Goal: Information Seeking & Learning: Learn about a topic

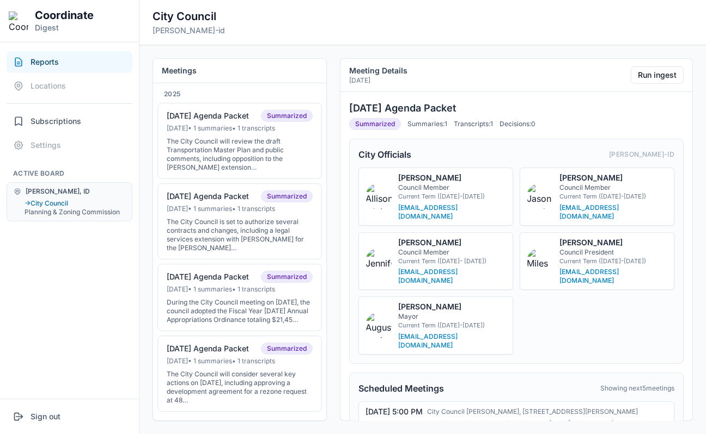
scroll to position [3533, 0]
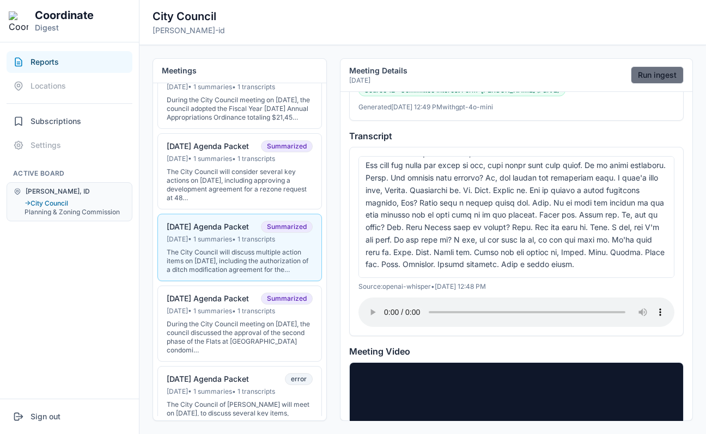
click at [646, 72] on button "Run ingest" at bounding box center [656, 74] width 53 height 17
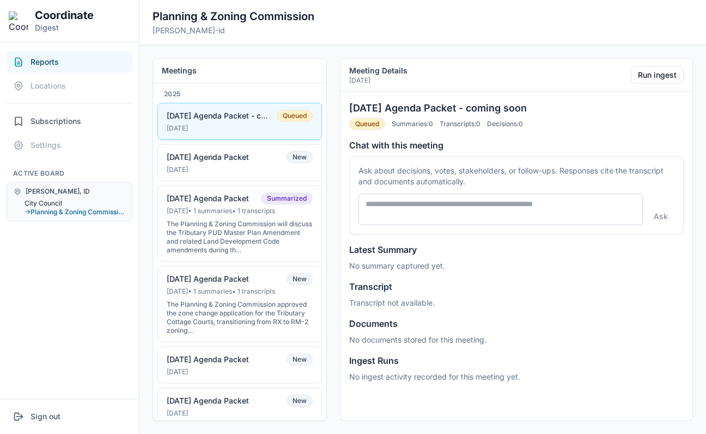
click at [57, 203] on button "City Council" at bounding box center [74, 203] width 101 height 9
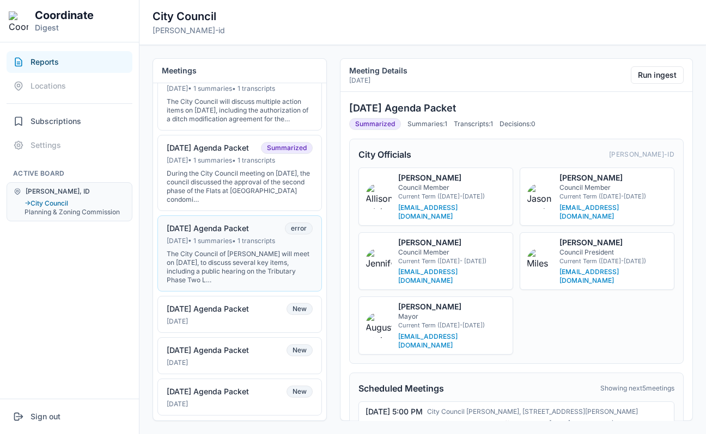
scroll to position [275, 0]
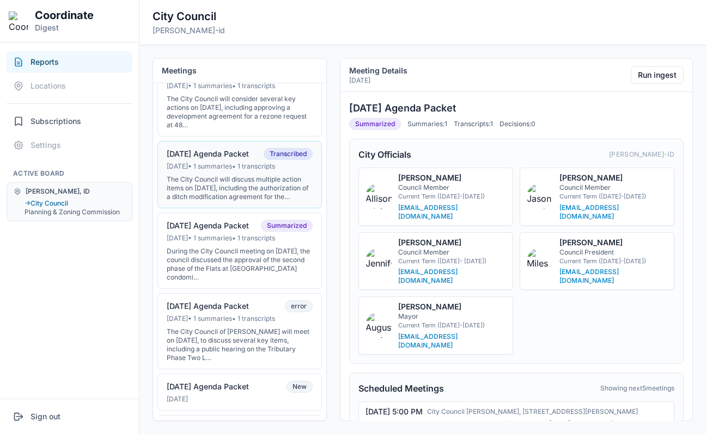
click at [216, 181] on button "07-15-25 Agenda Packet Transcribed Jul 14, 2025 • 1 summaries • 1 transcripts T…" at bounding box center [239, 175] width 164 height 68
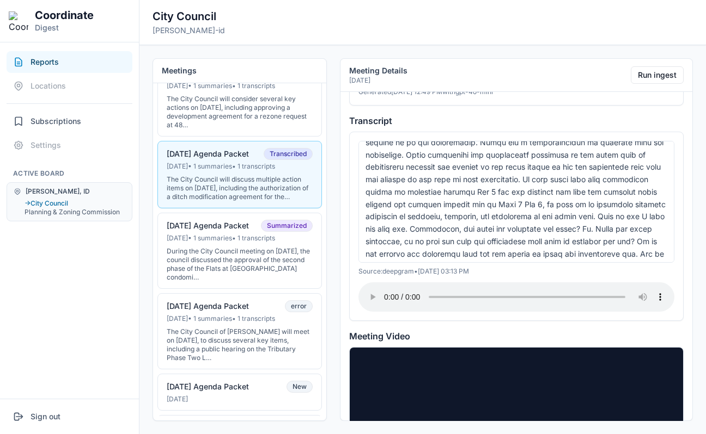
scroll to position [1458, 0]
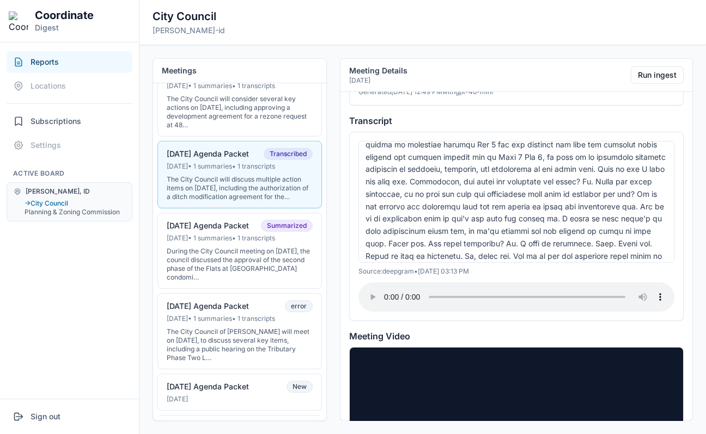
click at [437, 198] on div at bounding box center [516, 202] width 316 height 122
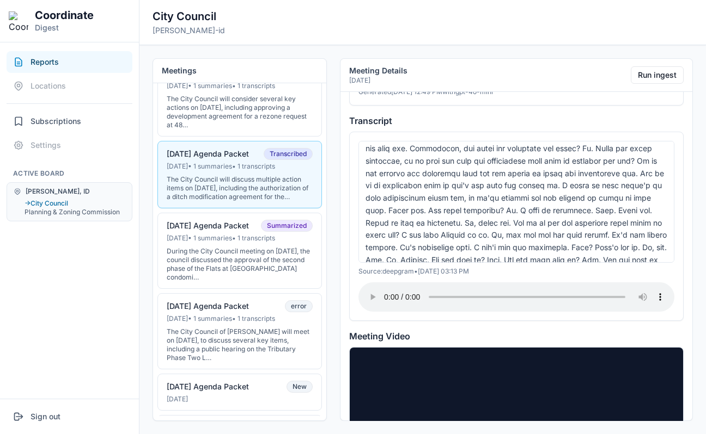
scroll to position [1504, 0]
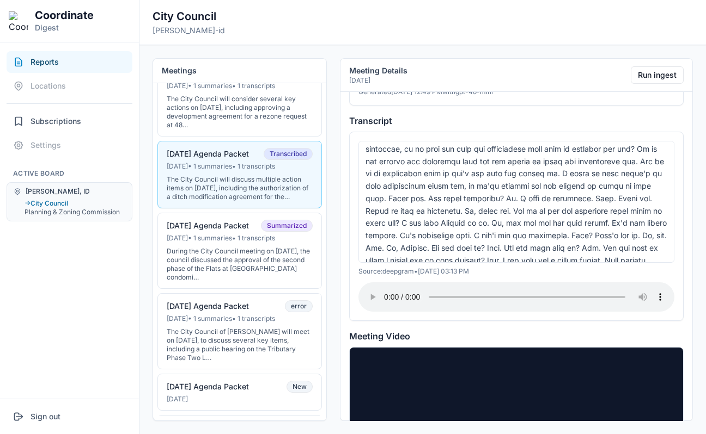
click at [463, 224] on div at bounding box center [516, 202] width 316 height 122
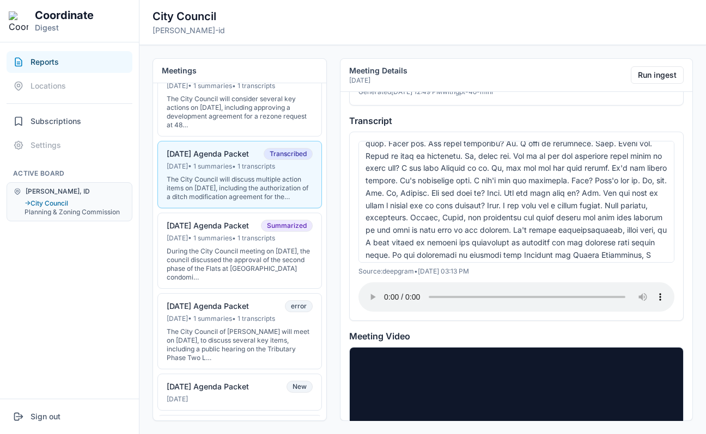
scroll to position [1558, 0]
click at [519, 219] on div at bounding box center [516, 202] width 316 height 122
click at [480, 165] on div at bounding box center [516, 202] width 316 height 122
click at [536, 214] on div at bounding box center [516, 202] width 316 height 122
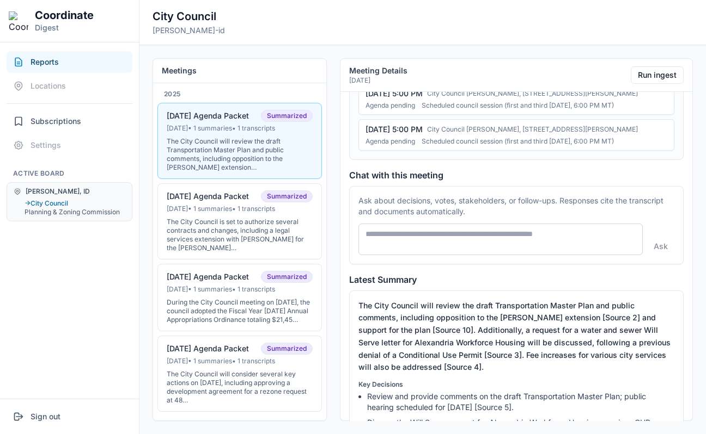
scroll to position [427, 0]
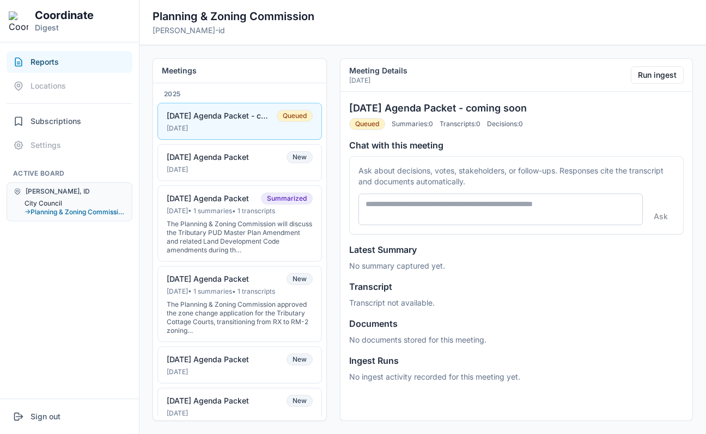
click at [60, 200] on button "City Council" at bounding box center [74, 203] width 101 height 9
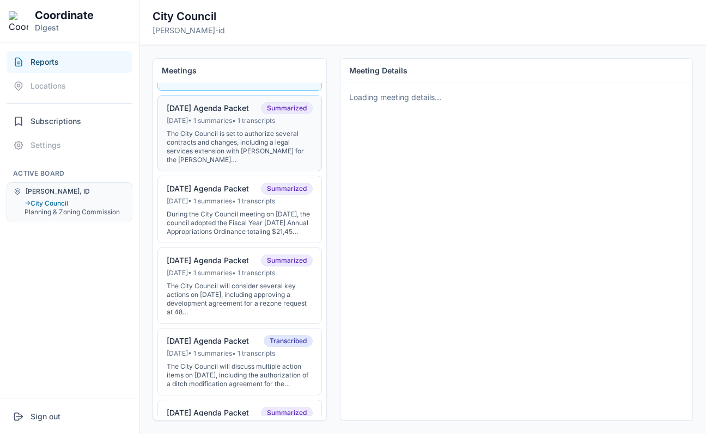
scroll to position [163, 0]
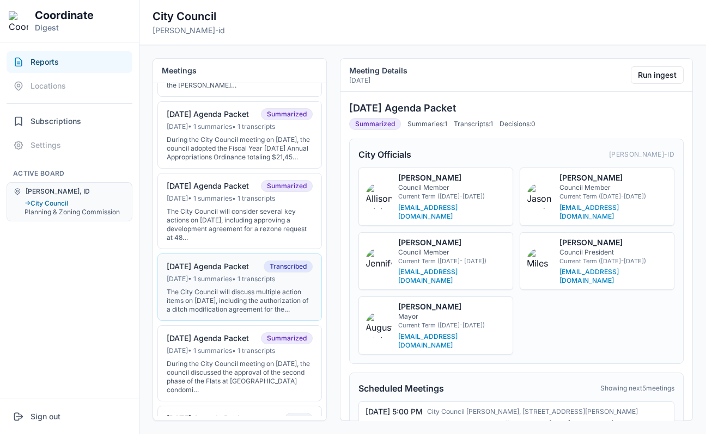
click at [228, 295] on button "07-15-25 Agenda Packet Transcribed Jul 14, 2025 • 1 summaries • 1 transcripts T…" at bounding box center [239, 288] width 164 height 68
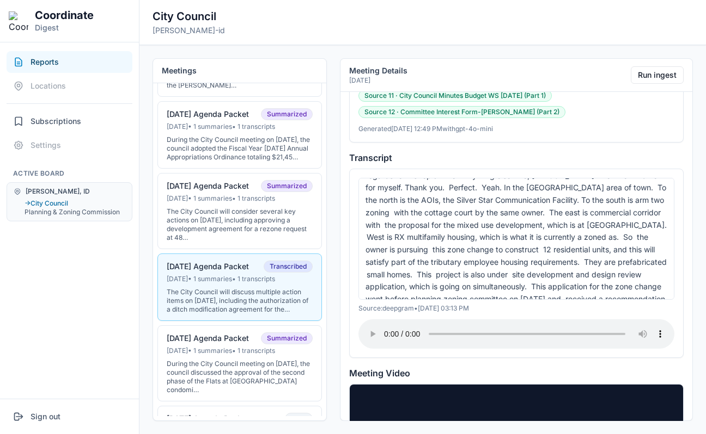
scroll to position [456, 0]
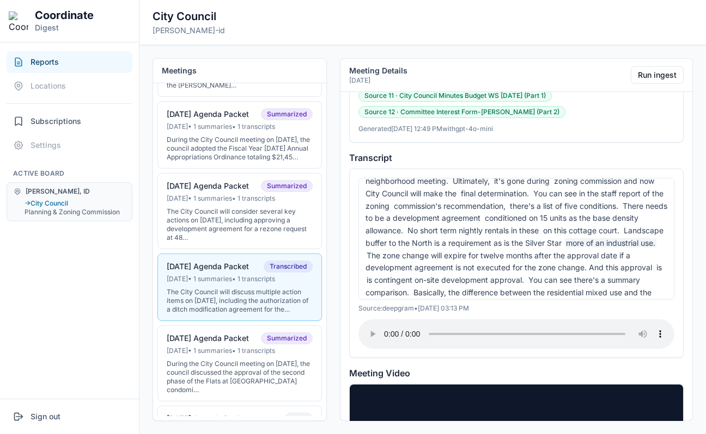
click at [565, 238] on span "more of an industrial use." at bounding box center [610, 242] width 91 height 9
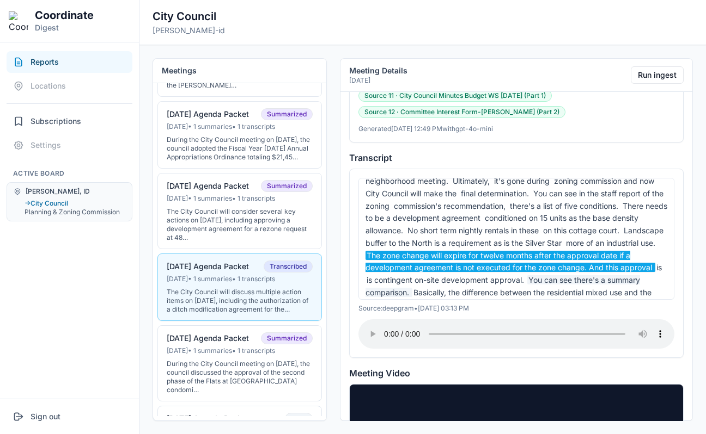
click at [505, 275] on span "You can see there's a summary comparison." at bounding box center [502, 286] width 274 height 22
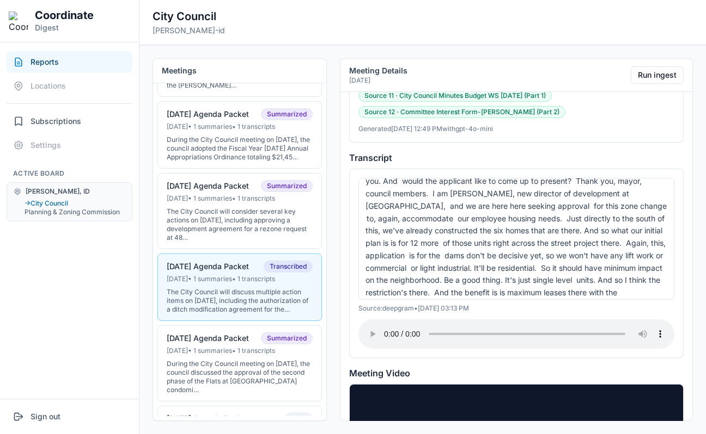
scroll to position [742, 0]
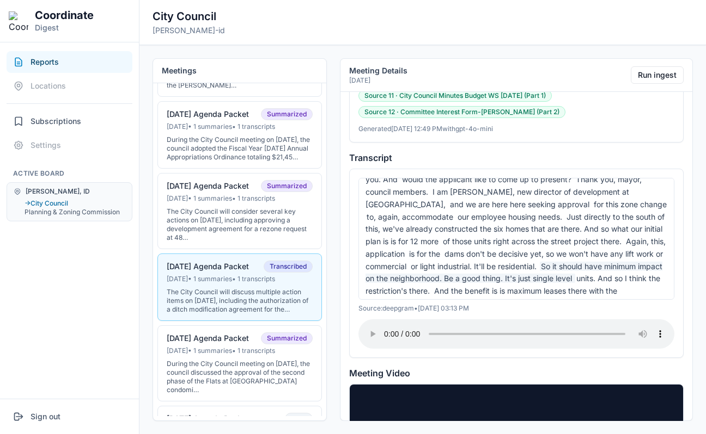
click at [501, 262] on span "So it should have minimum impact on the neighborhood. Be a good thing. It's jus…" at bounding box center [513, 273] width 297 height 22
click at [514, 262] on span "So it should have minimum impact on the neighborhood. Be a good thing. It's jus…" at bounding box center [513, 273] width 297 height 22
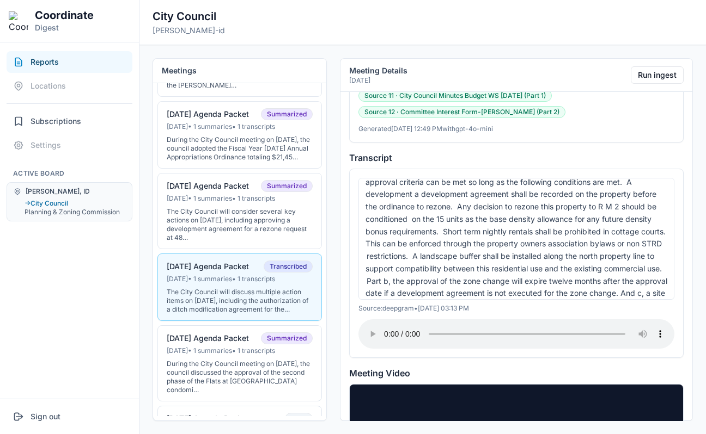
scroll to position [1211, 0]
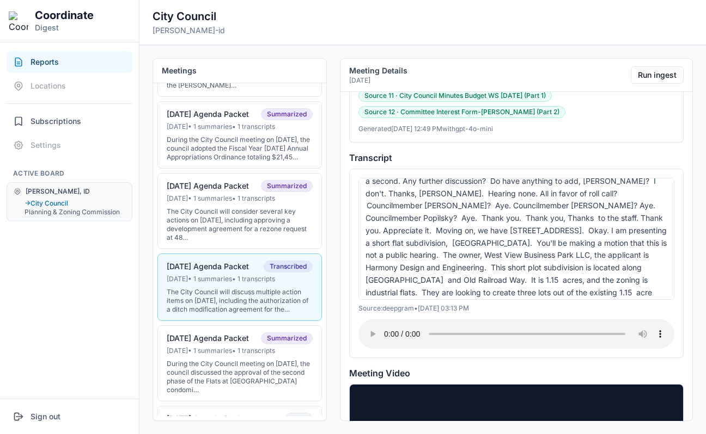
click at [514, 275] on span "and Old Railroad Way." at bounding box center [487, 279] width 83 height 9
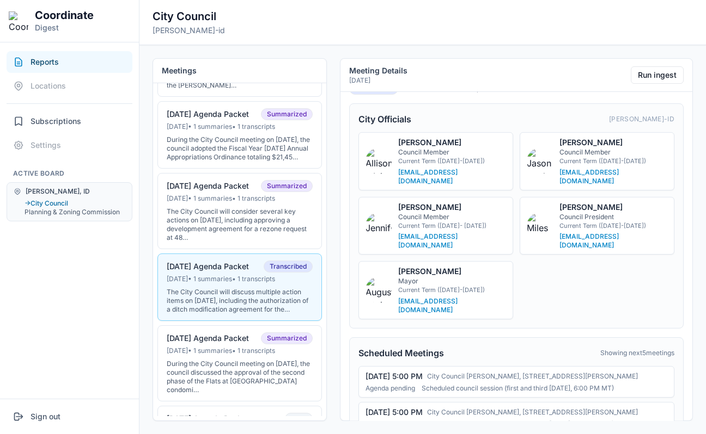
scroll to position [0, 0]
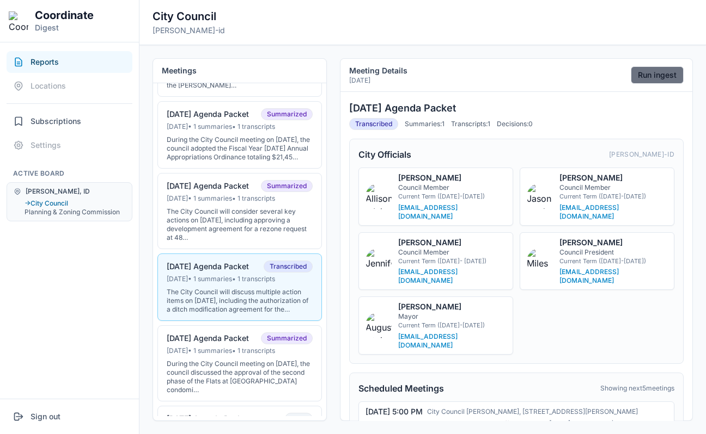
click at [653, 79] on button "Run ingest" at bounding box center [656, 74] width 53 height 17
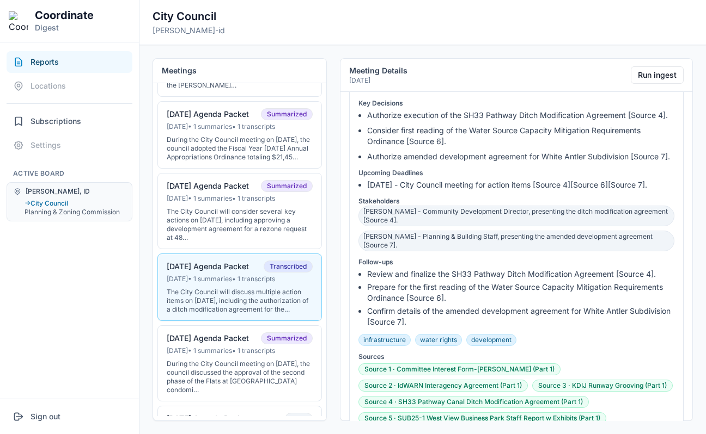
scroll to position [745, 0]
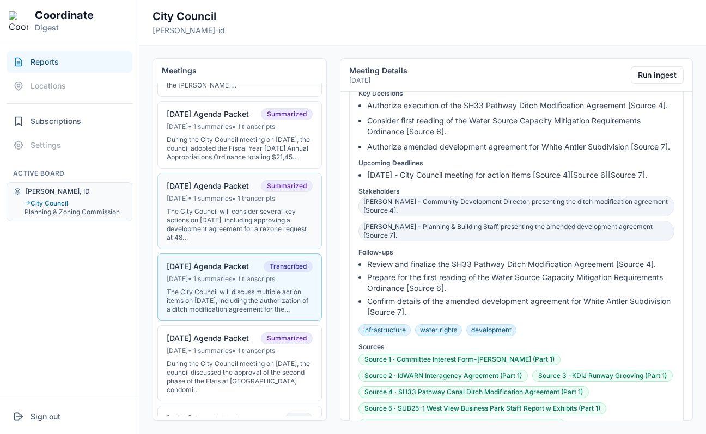
click at [212, 235] on div "The City Council will consider several key actions on August 5, 2025, including…" at bounding box center [240, 224] width 146 height 35
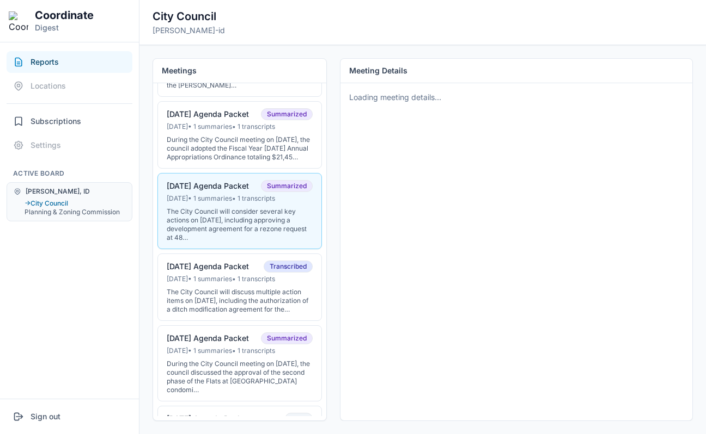
scroll to position [0, 0]
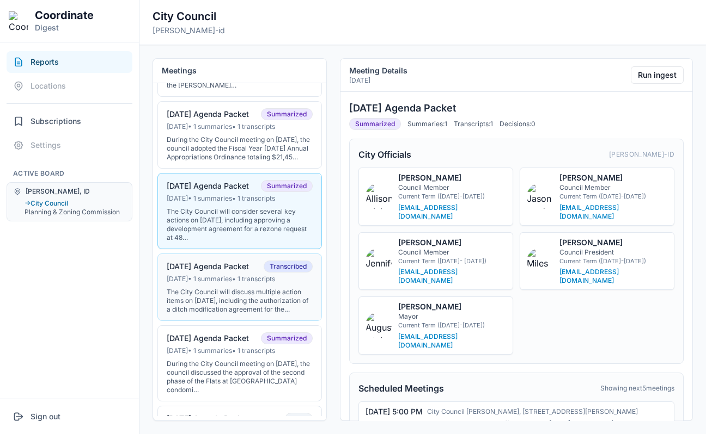
click at [222, 284] on div "Jul 14, 2025 • 1 summaries • 1 transcripts" at bounding box center [240, 279] width 146 height 9
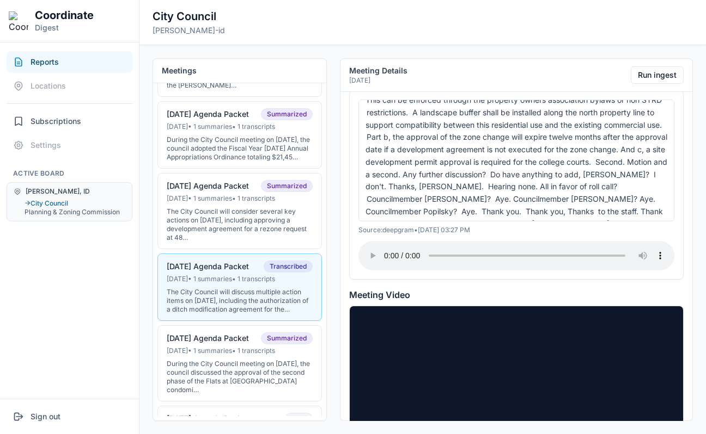
scroll to position [1206, 0]
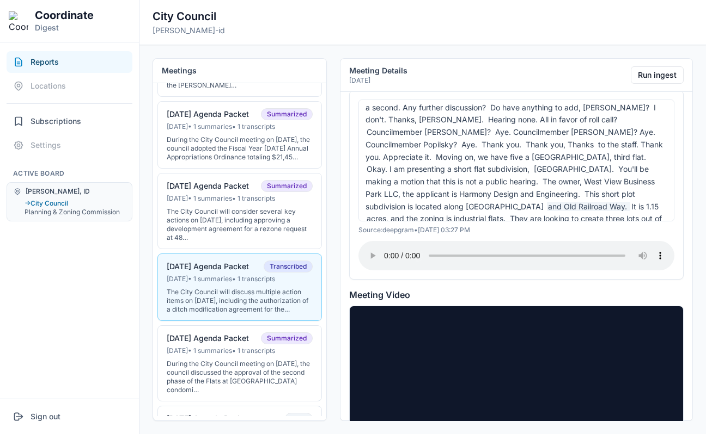
click at [547, 202] on span "and Old Railroad Way." at bounding box center [588, 206] width 83 height 9
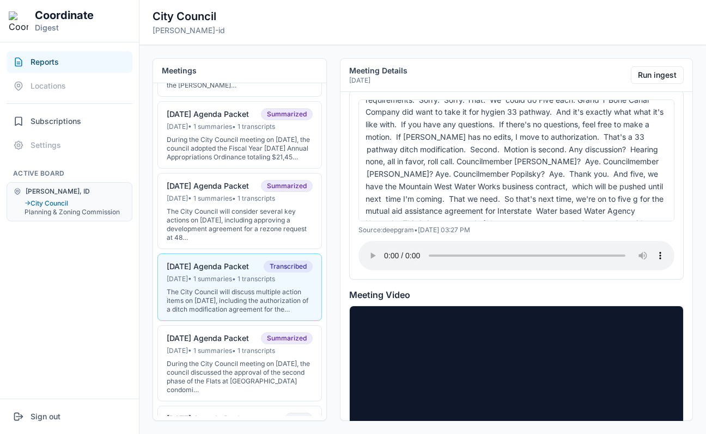
scroll to position [5577, 0]
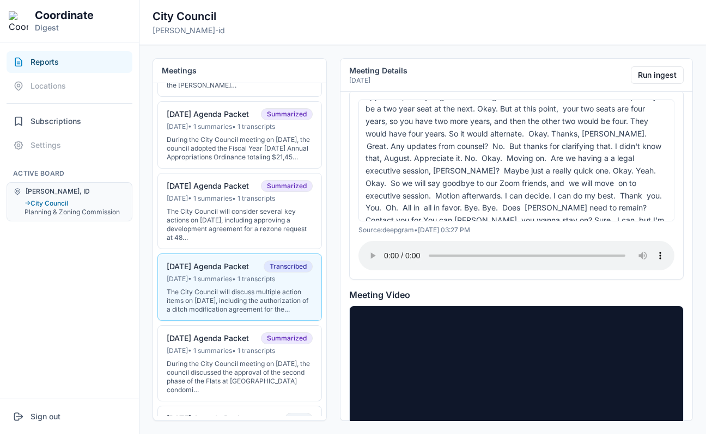
click at [569, 185] on div "It's 602, and we'll go ahead and start with our city council meeting today on J…" at bounding box center [516, 161] width 316 height 122
click at [568, 302] on span "Thank you. Yeah. Congrats. Thanks," at bounding box center [501, 306] width 134 height 9
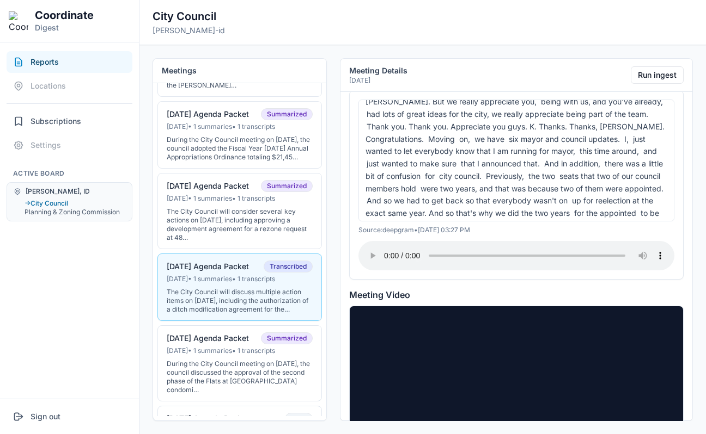
scroll to position [5379, 1]
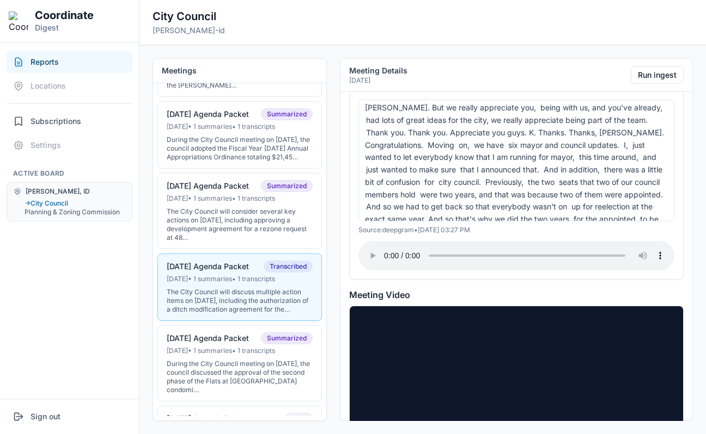
click at [476, 251] on span "Yeah. And these two seats are are council member Popilsky and council member Br…" at bounding box center [514, 274] width 299 height 46
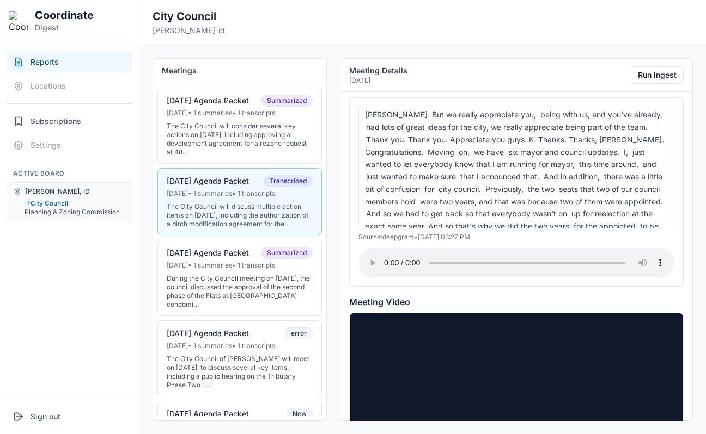
scroll to position [237, 0]
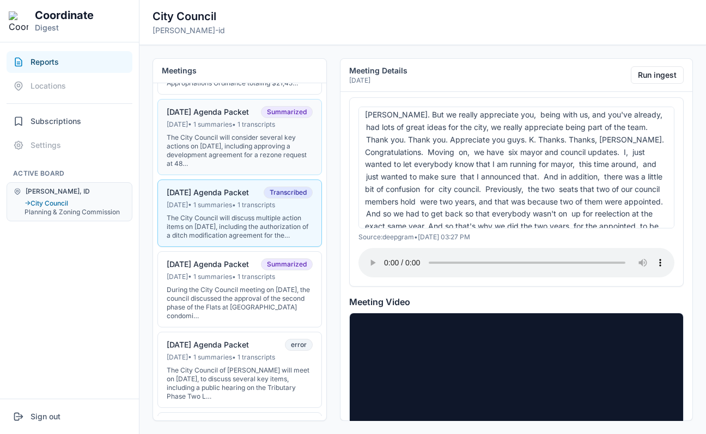
click at [263, 168] on div "The City Council will consider several key actions on August 5, 2025, including…" at bounding box center [240, 150] width 146 height 35
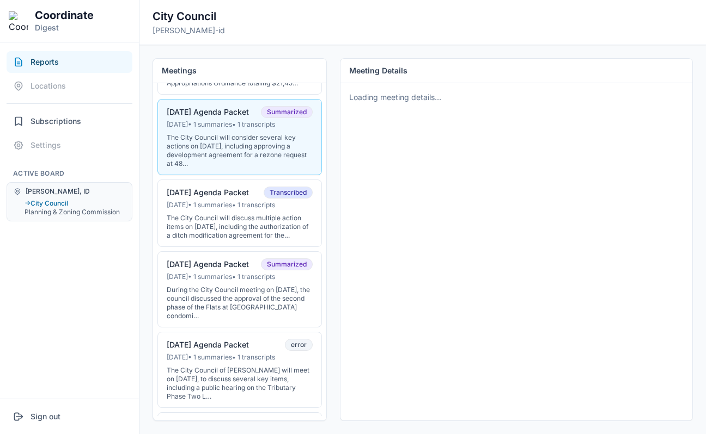
scroll to position [0, 0]
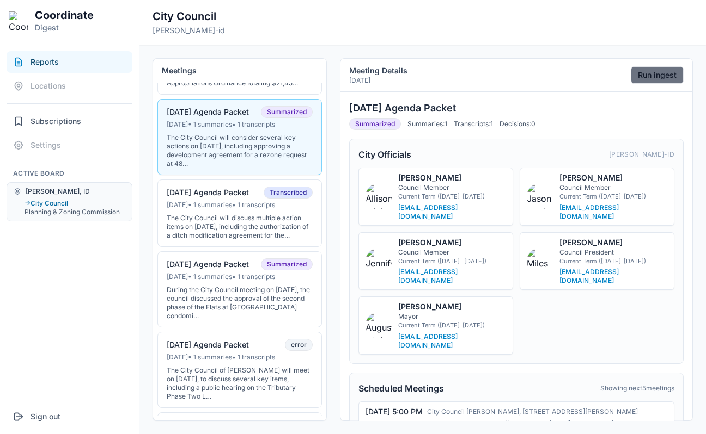
click at [646, 78] on button "Run ingest" at bounding box center [656, 74] width 53 height 17
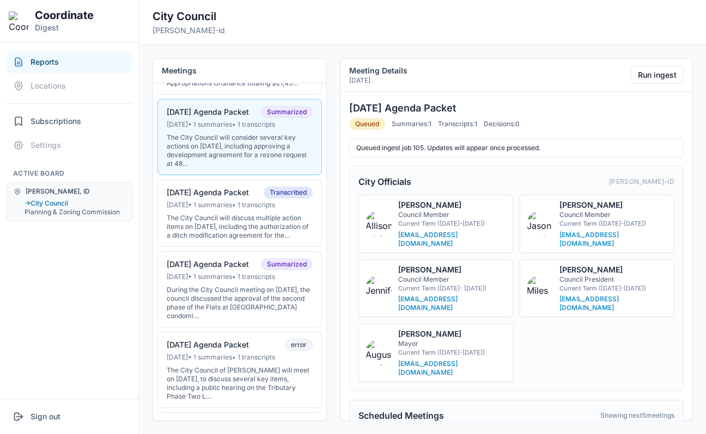
click at [578, 76] on div "Meeting Details Aug 4, 2025 Run ingest" at bounding box center [516, 75] width 352 height 33
click at [201, 210] on div "Jul 14, 2025 • 1 summaries • 1 transcripts" at bounding box center [240, 205] width 146 height 9
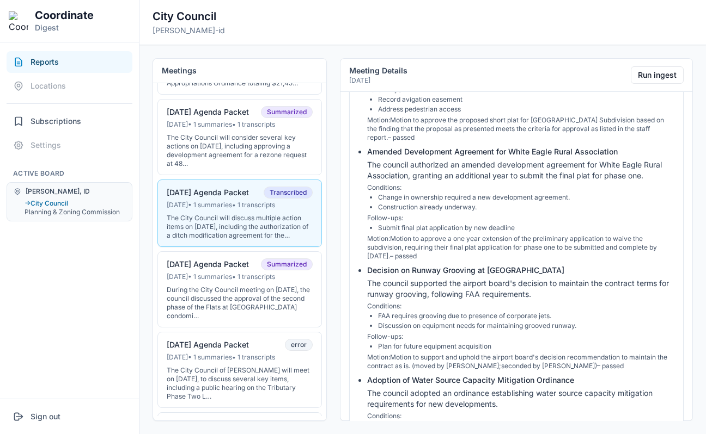
scroll to position [1033, 0]
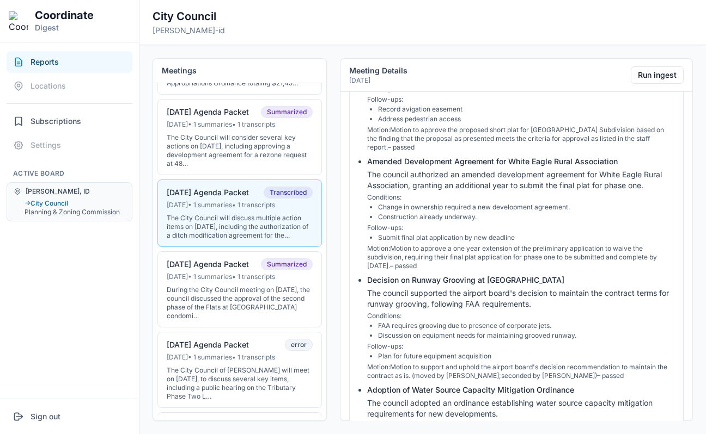
click at [517, 332] on li "Discussion on equipment needs for maintaining grooved runway." at bounding box center [526, 336] width 296 height 9
click at [506, 288] on div "The council supported the airport board's decision to maintain the contract ter…" at bounding box center [520, 299] width 307 height 22
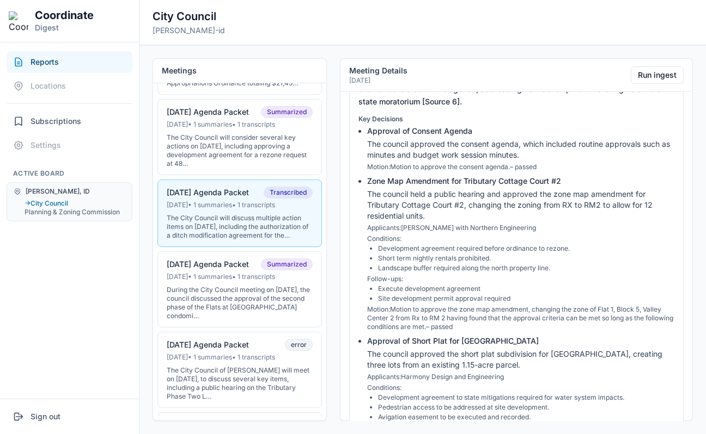
scroll to position [700, 0]
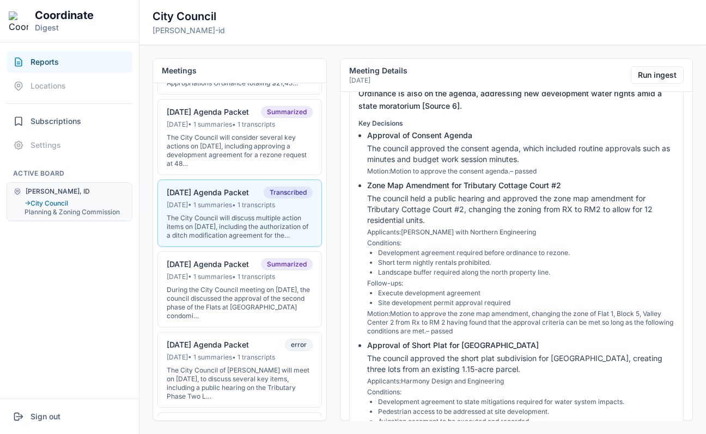
click at [490, 193] on div "The council held a public hearing and approved the zone map amendment for Tribu…" at bounding box center [520, 209] width 307 height 33
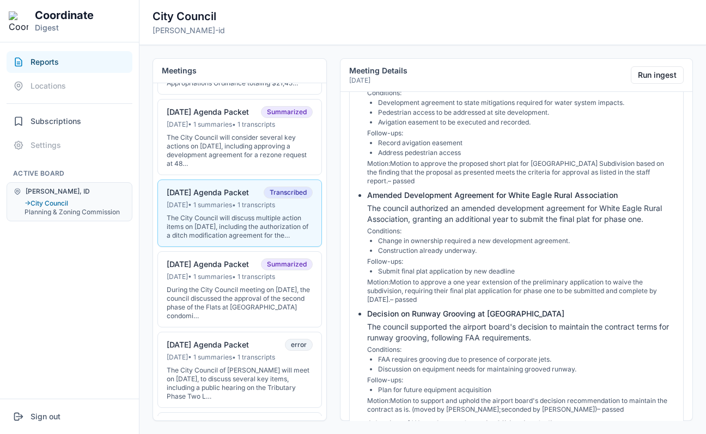
scroll to position [1003, 0]
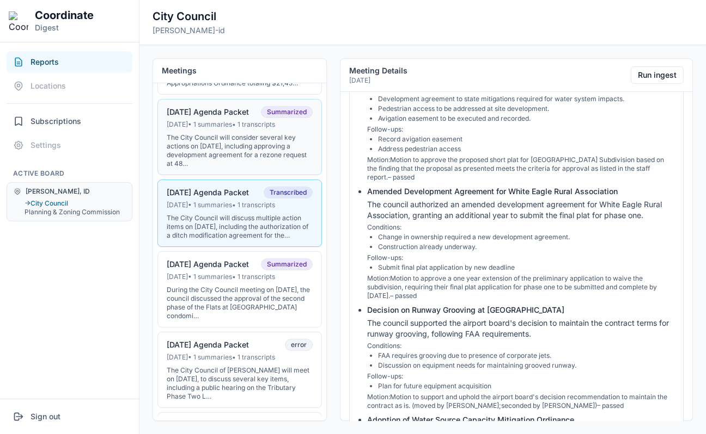
click at [241, 160] on div "The City Council will consider several key actions on August 5, 2025, including…" at bounding box center [240, 150] width 146 height 35
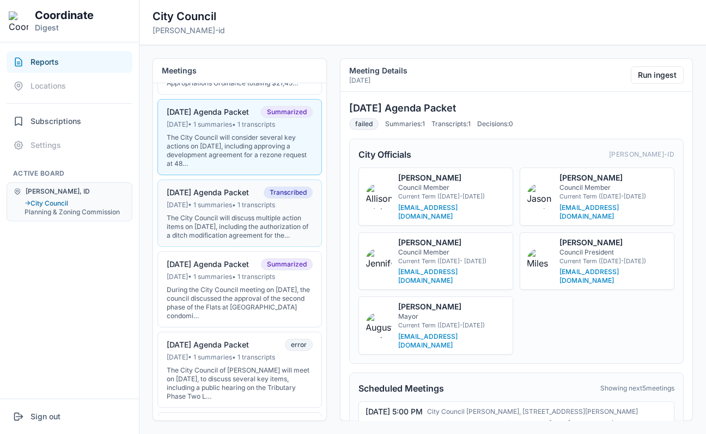
click at [251, 210] on div "Jul 14, 2025 • 1 summaries • 1 transcripts" at bounding box center [240, 205] width 146 height 9
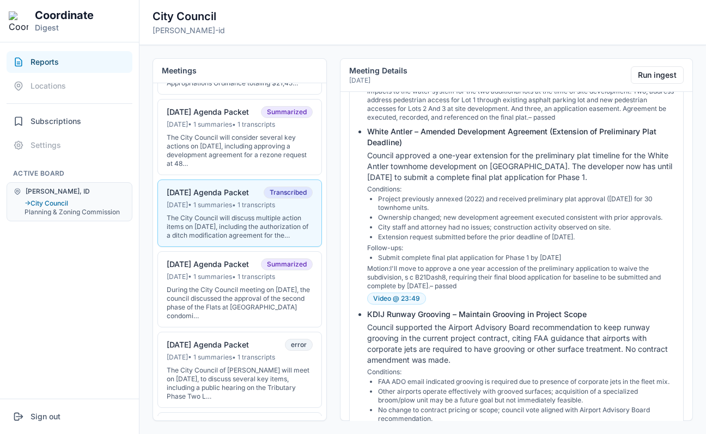
scroll to position [1427, 0]
click at [410, 292] on button "Video @ 23:49" at bounding box center [396, 298] width 59 height 12
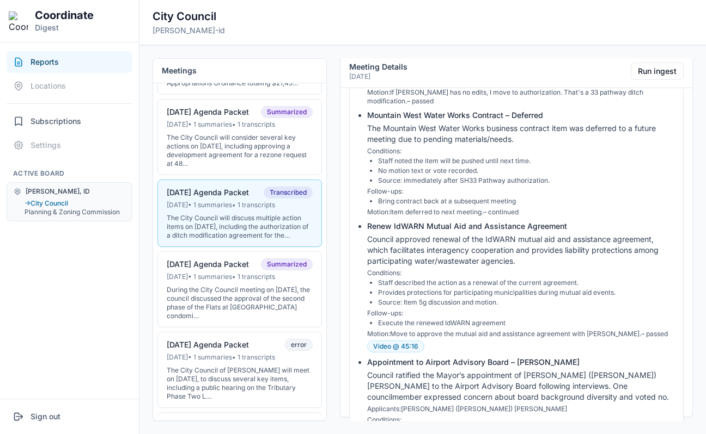
scroll to position [2335, 0]
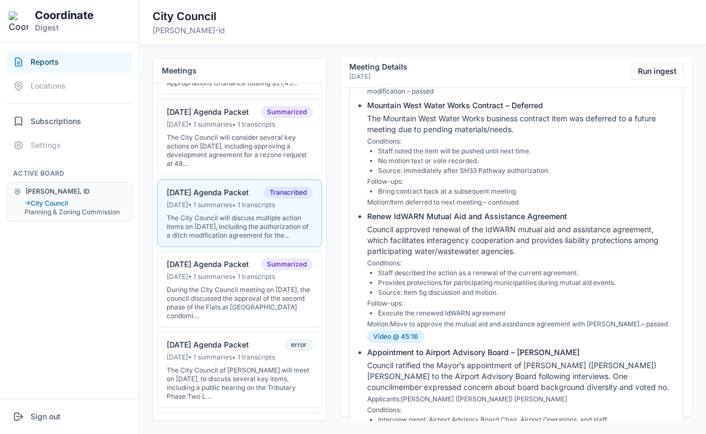
click at [407, 331] on button "Video @ 45:16" at bounding box center [395, 337] width 57 height 12
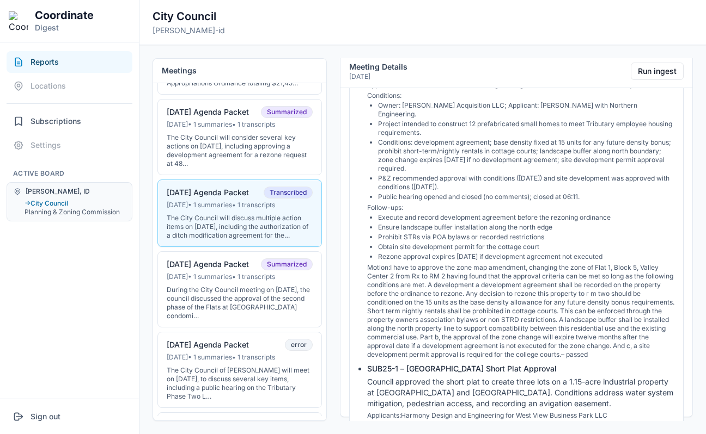
scroll to position [924, 0]
click at [250, 164] on div "The City Council will consider several key actions on August 5, 2025, including…" at bounding box center [240, 150] width 146 height 35
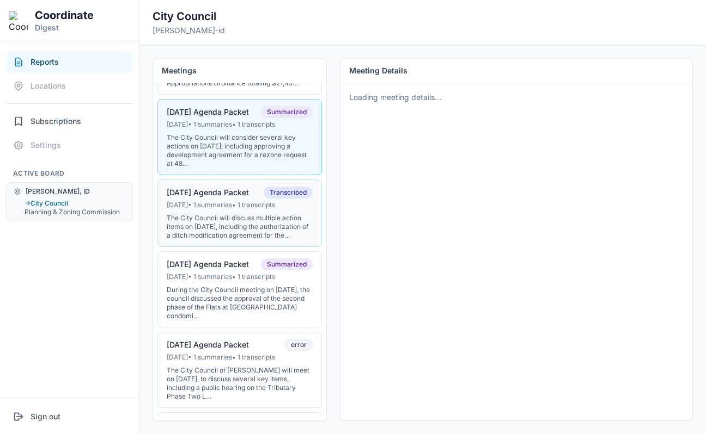
click at [249, 198] on div "07-15-25 Agenda Packet" at bounding box center [208, 193] width 82 height 10
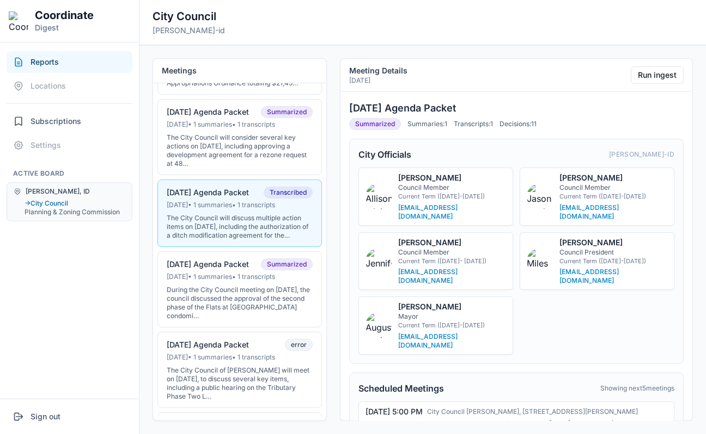
click at [249, 198] on div "07-15-25 Agenda Packet" at bounding box center [208, 193] width 82 height 10
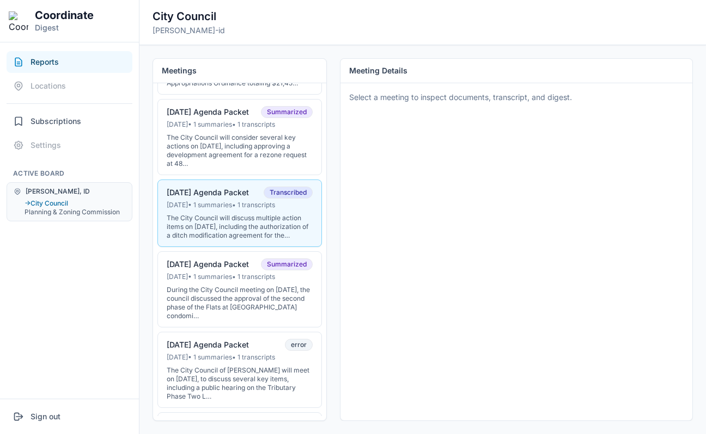
click at [267, 224] on div "The City Council will discuss multiple action items on July 15, 2025, including…" at bounding box center [240, 227] width 146 height 26
click at [271, 151] on div "The City Council will consider several key actions on August 5, 2025, including…" at bounding box center [240, 150] width 146 height 35
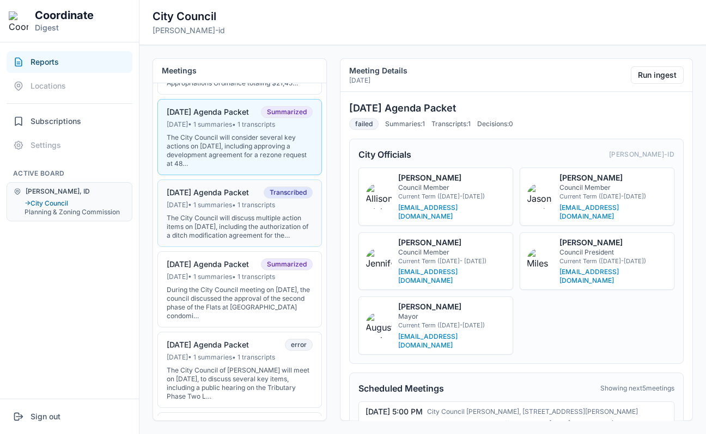
click at [272, 210] on div "Jul 14, 2025 • 1 summaries • 1 transcripts" at bounding box center [240, 205] width 146 height 9
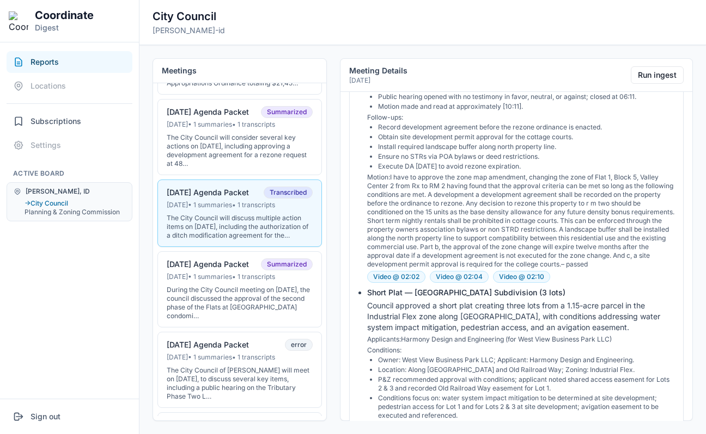
scroll to position [1038, 0]
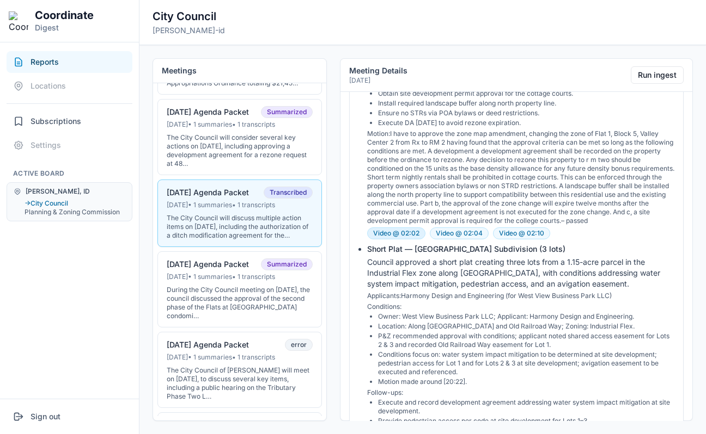
click at [407, 228] on button "Video @ 02:02" at bounding box center [396, 234] width 58 height 12
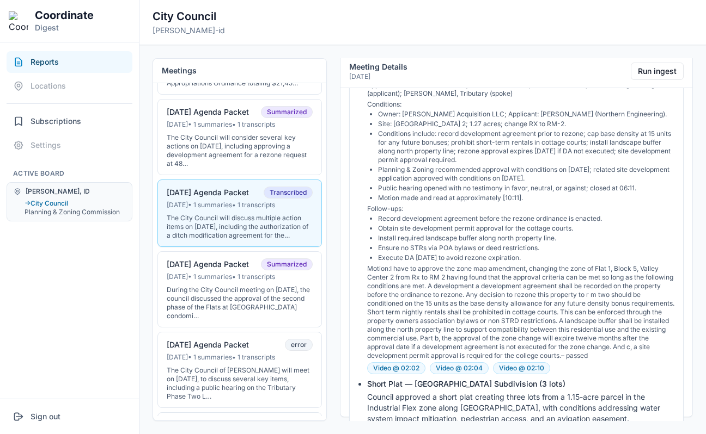
scroll to position [903, 0]
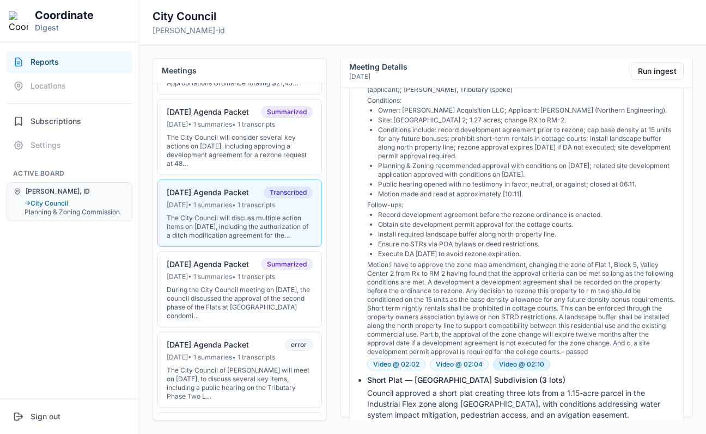
click at [516, 359] on button "Video @ 02:10" at bounding box center [521, 365] width 57 height 12
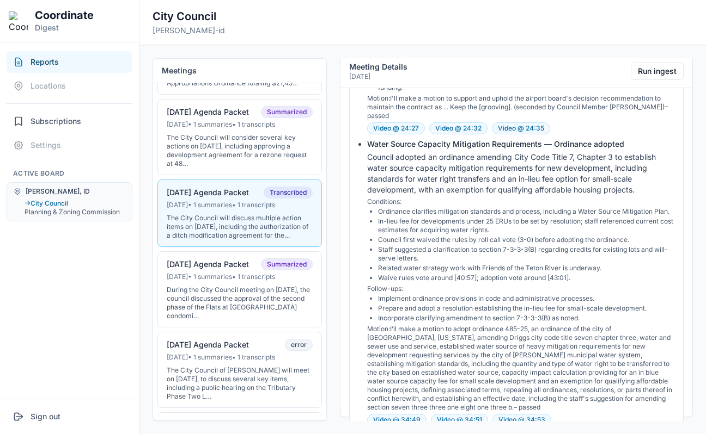
scroll to position [1818, 0]
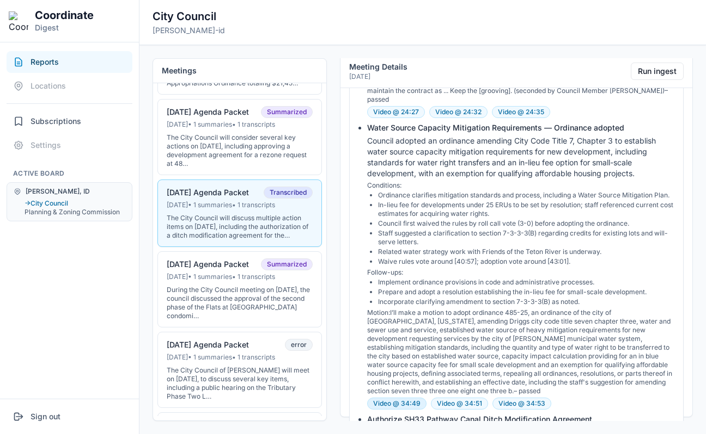
click at [392, 398] on button "Video @ 34:49" at bounding box center [396, 404] width 59 height 12
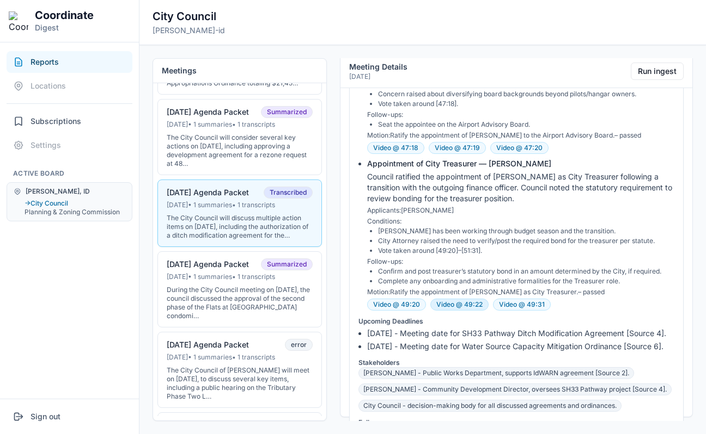
scroll to position [2629, 0]
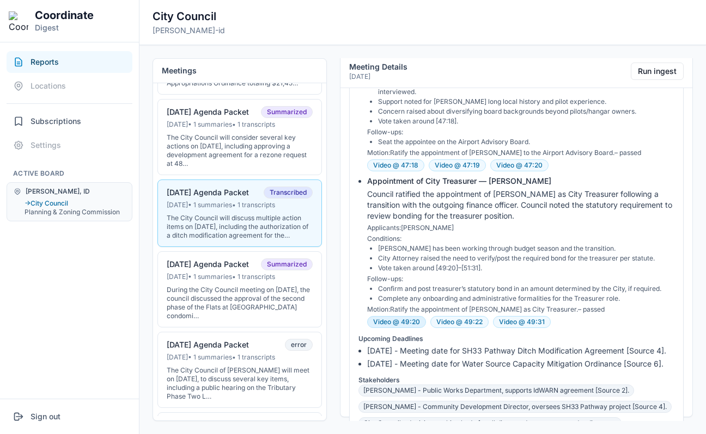
click at [408, 316] on button "Video @ 49:20" at bounding box center [396, 322] width 59 height 12
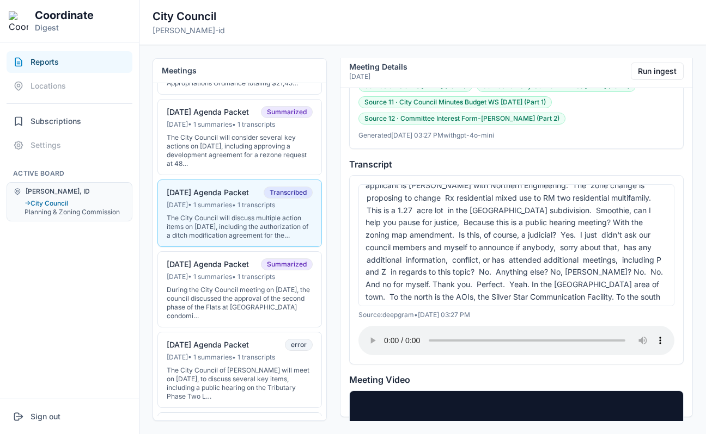
scroll to position [186, 0]
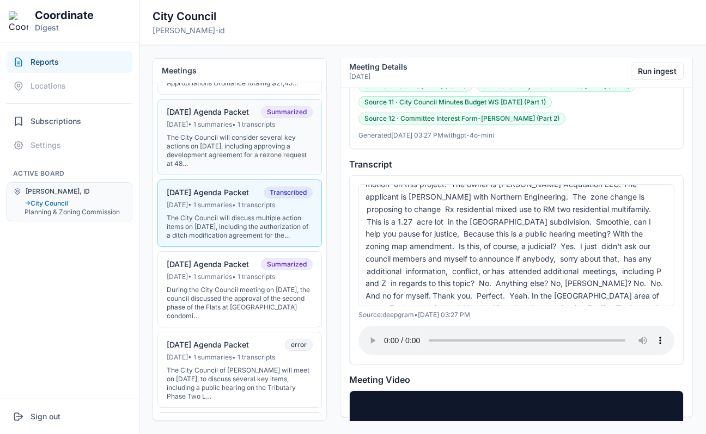
click at [257, 168] on div "The City Council will consider several key actions on August 5, 2025, including…" at bounding box center [240, 150] width 146 height 35
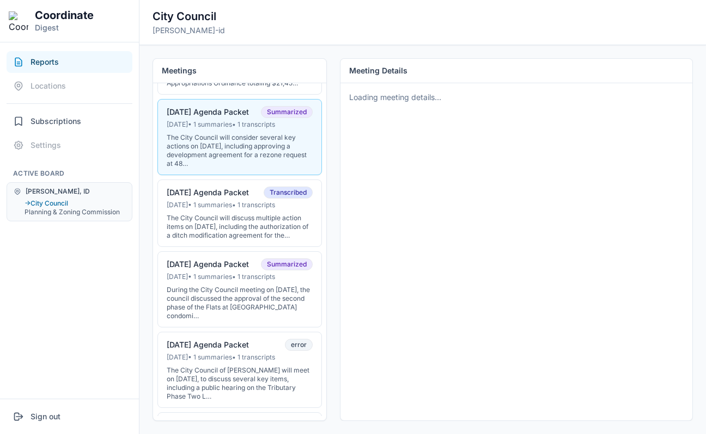
scroll to position [0, 0]
click at [252, 224] on div "The City Council will discuss multiple action items on July 15, 2025, including…" at bounding box center [240, 227] width 146 height 26
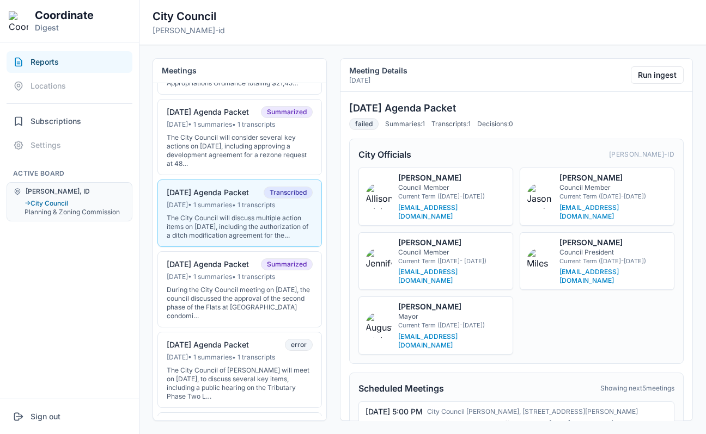
click at [252, 224] on div "The City Council will discuss multiple action items on July 15, 2025, including…" at bounding box center [240, 227] width 146 height 26
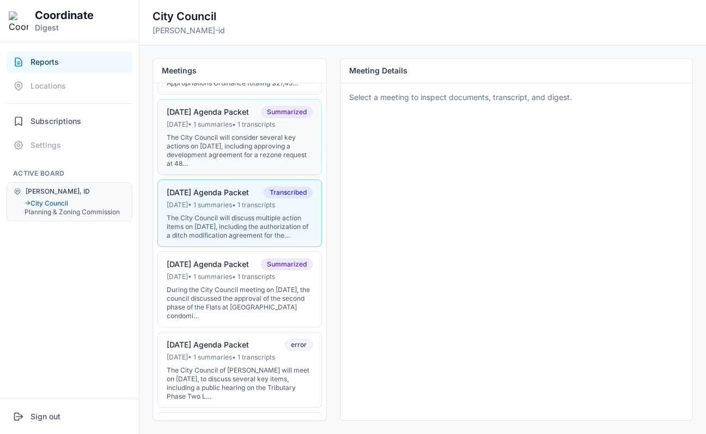
click at [284, 156] on div "The City Council will consider several key actions on August 5, 2025, including…" at bounding box center [240, 150] width 146 height 35
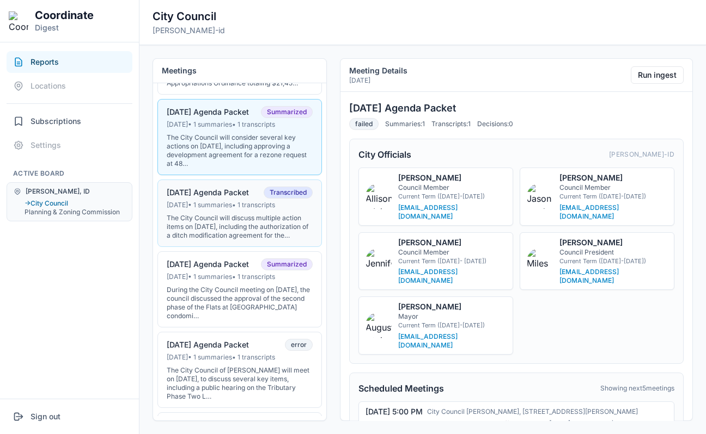
click at [251, 220] on button "07-15-25 Agenda Packet Transcribed Jul 14, 2025 • 1 summaries • 1 transcripts T…" at bounding box center [239, 214] width 164 height 68
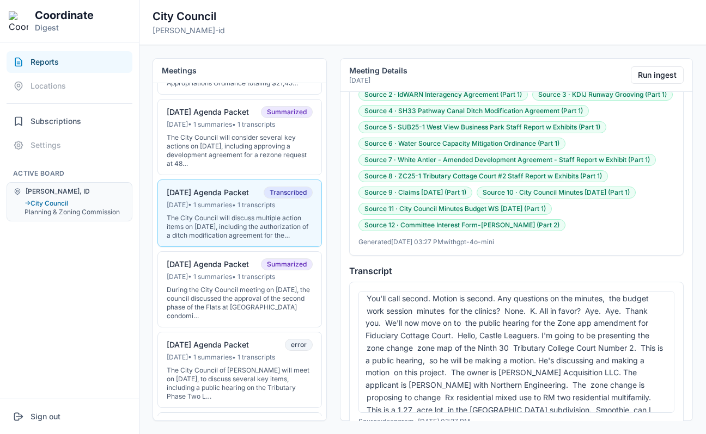
scroll to position [121, 0]
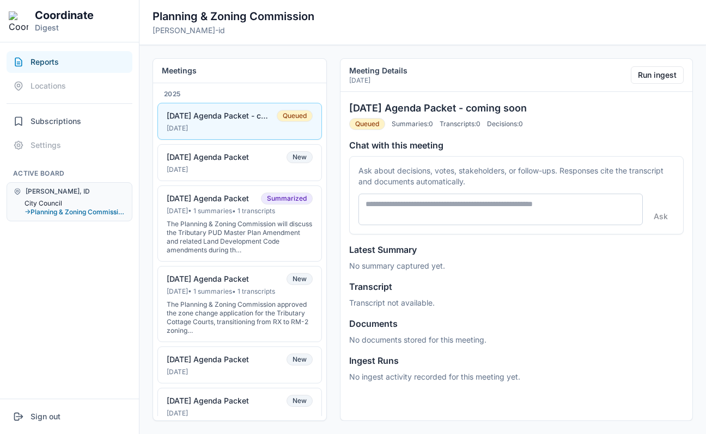
click at [65, 206] on button "City Council" at bounding box center [74, 203] width 101 height 9
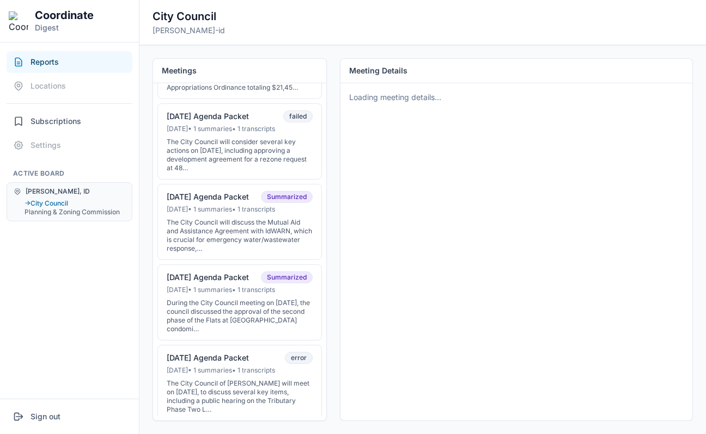
scroll to position [234, 0]
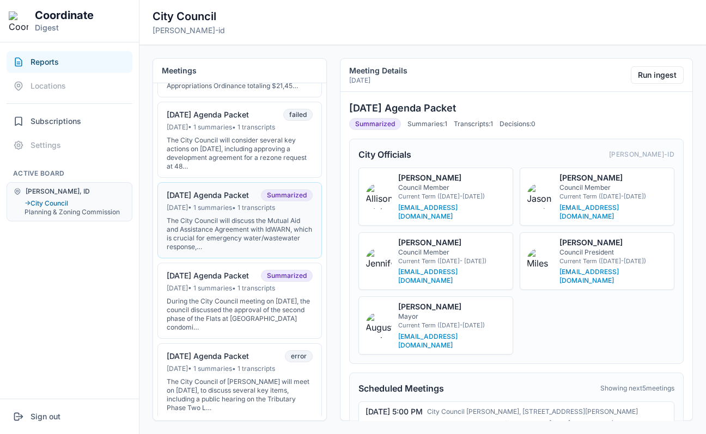
click at [274, 238] on div "The City Council will discuss the Mutual Aid and Assistance Agreement with IdWA…" at bounding box center [240, 234] width 146 height 35
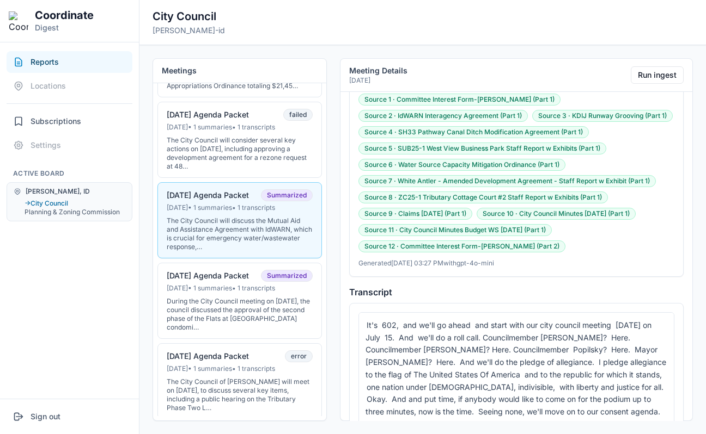
scroll to position [3057, 0]
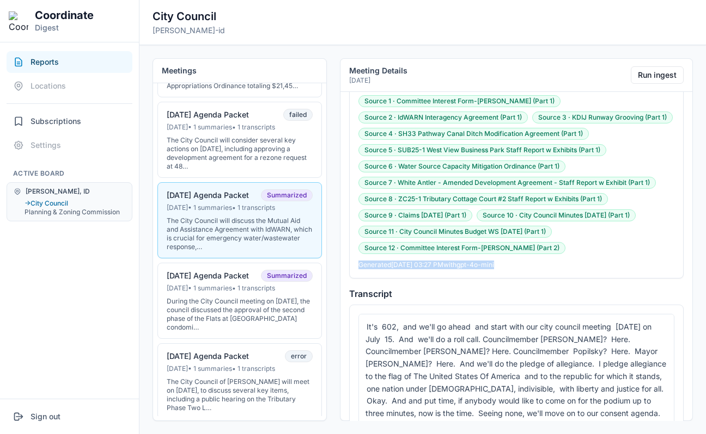
drag, startPoint x: 520, startPoint y: 238, endPoint x: 344, endPoint y: 241, distance: 176.4
click at [344, 241] on div "07-15-25 Agenda Packet Summarized Summaries: 1 Transcripts: 1 Decisions: 11 Cit…" at bounding box center [516, 258] width 352 height 333
copy p "Generated Oct 11, 2025, 03:27 PM with gpt-4o-mini"
click at [466, 261] on p "Generated Oct 11, 2025, 03:27 PM with gpt-4o-mini" at bounding box center [516, 265] width 316 height 9
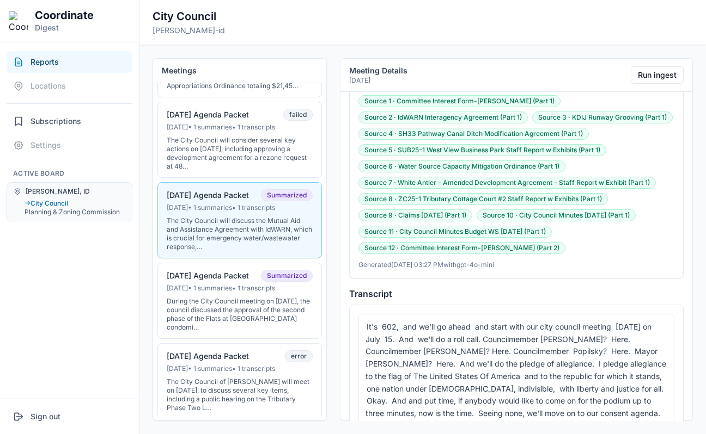
click at [466, 261] on p "Generated Oct 11, 2025, 03:27 PM with gpt-4o-mini" at bounding box center [516, 265] width 316 height 9
click at [221, 146] on div "The City Council will consider several key actions on August 5, 2025, including…" at bounding box center [240, 153] width 146 height 35
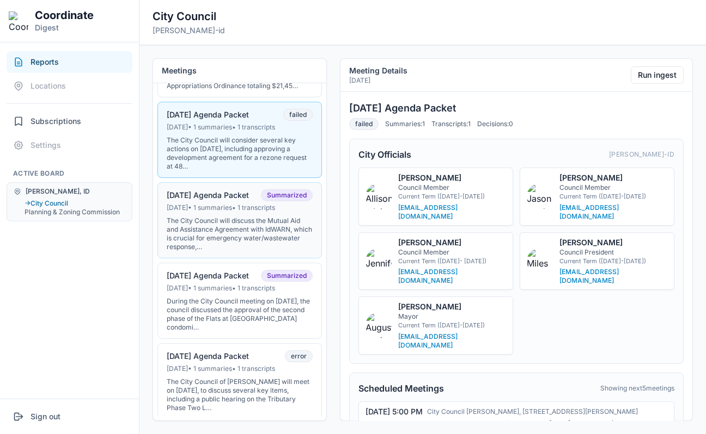
click at [248, 222] on button "07-15-25 Agenda Packet Summarized Jul 14, 2025 • 1 summaries • 1 transcripts Th…" at bounding box center [239, 220] width 164 height 76
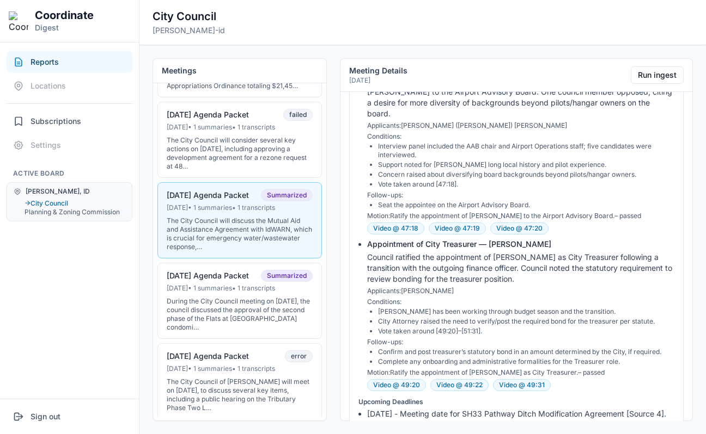
scroll to position [2568, 0]
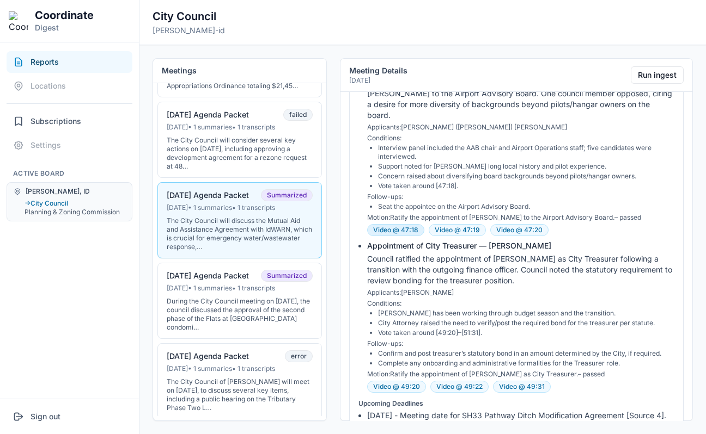
click at [409, 224] on button "Video @ 47:18" at bounding box center [395, 230] width 57 height 12
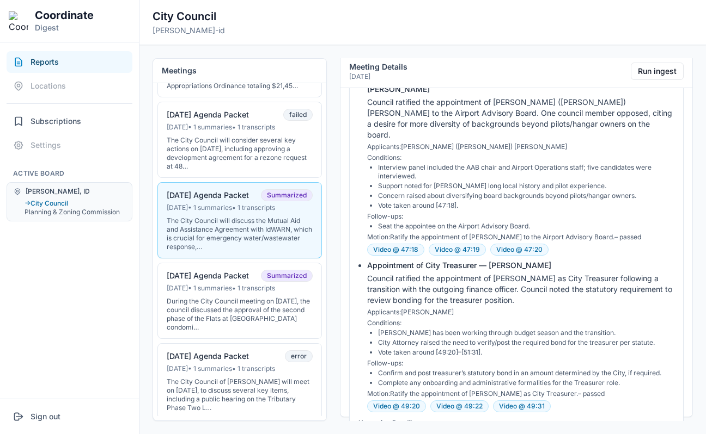
scroll to position [2545, 0]
click at [502, 400] on button "Video @ 49:31" at bounding box center [522, 406] width 58 height 12
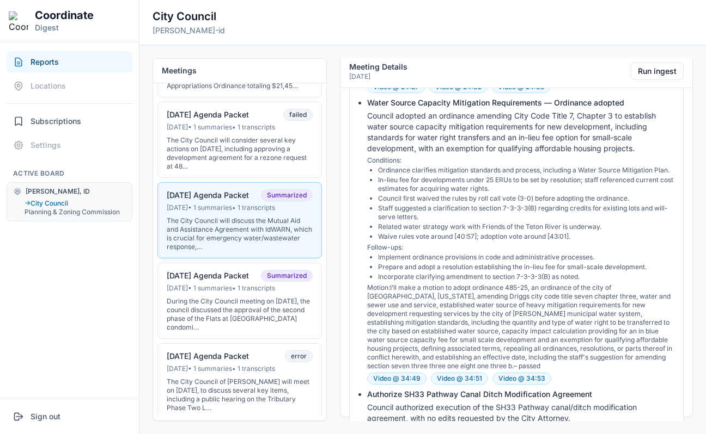
scroll to position [1845, 0]
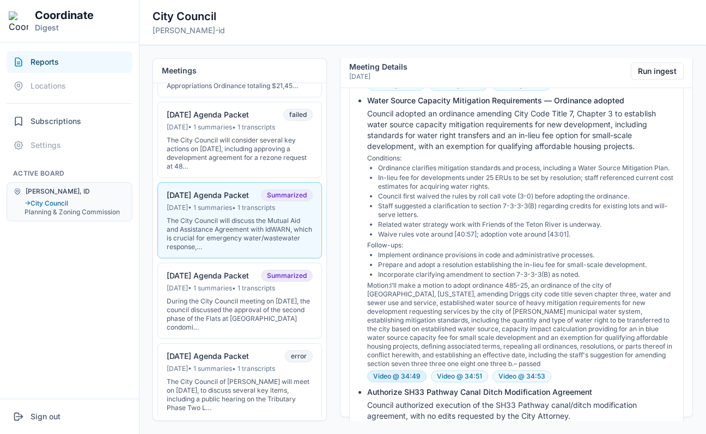
click at [407, 371] on button "Video @ 34:49" at bounding box center [396, 377] width 59 height 12
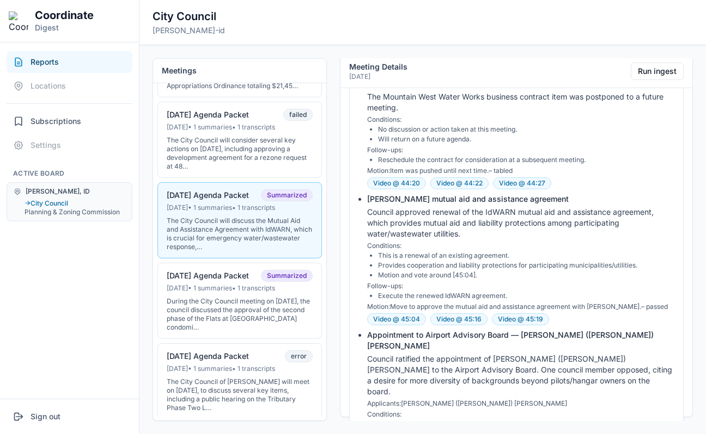
scroll to position [2287, 0]
